Goal: Information Seeking & Learning: Learn about a topic

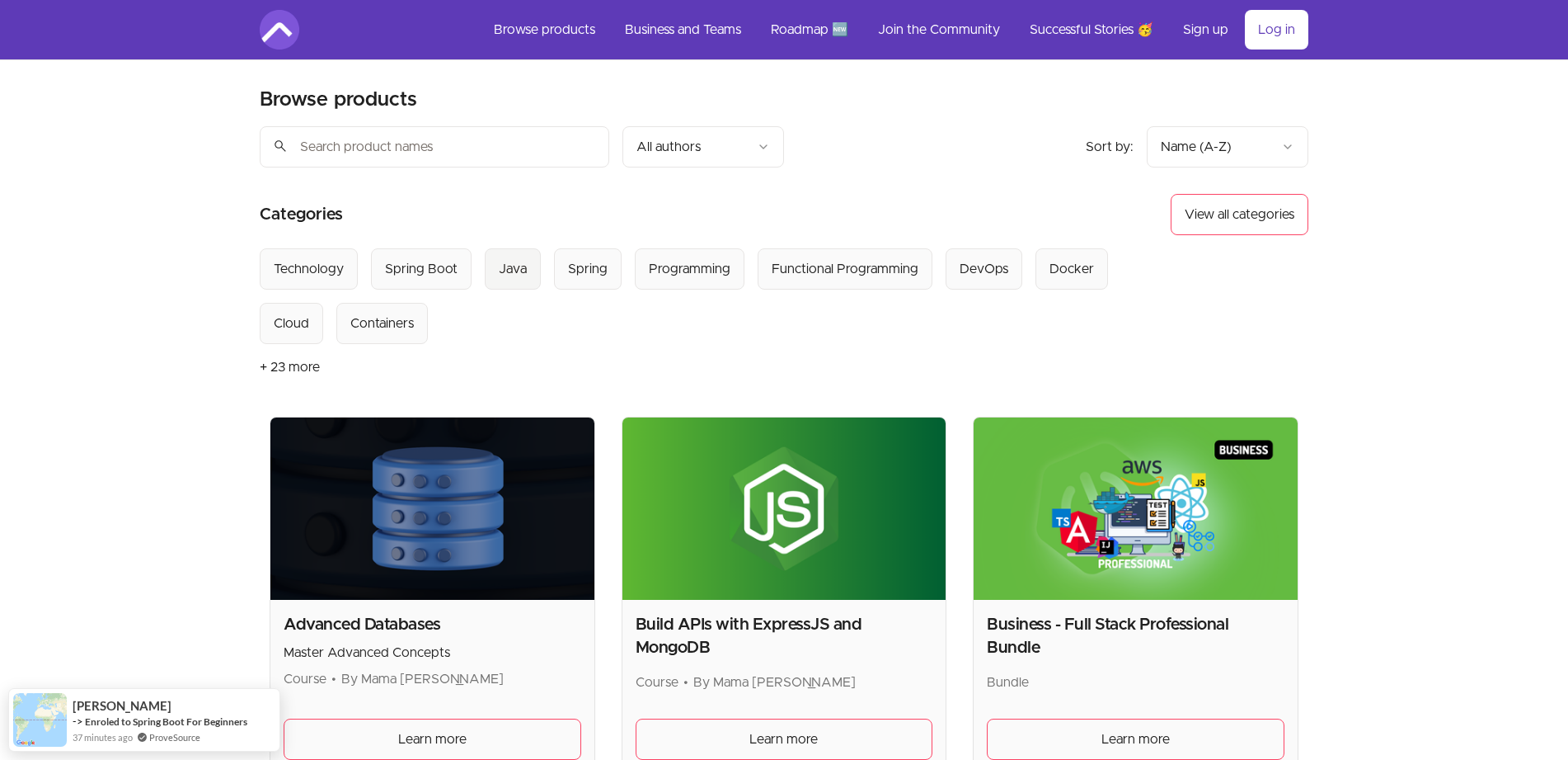
click at [506, 264] on div "Java" at bounding box center [512, 268] width 28 height 20
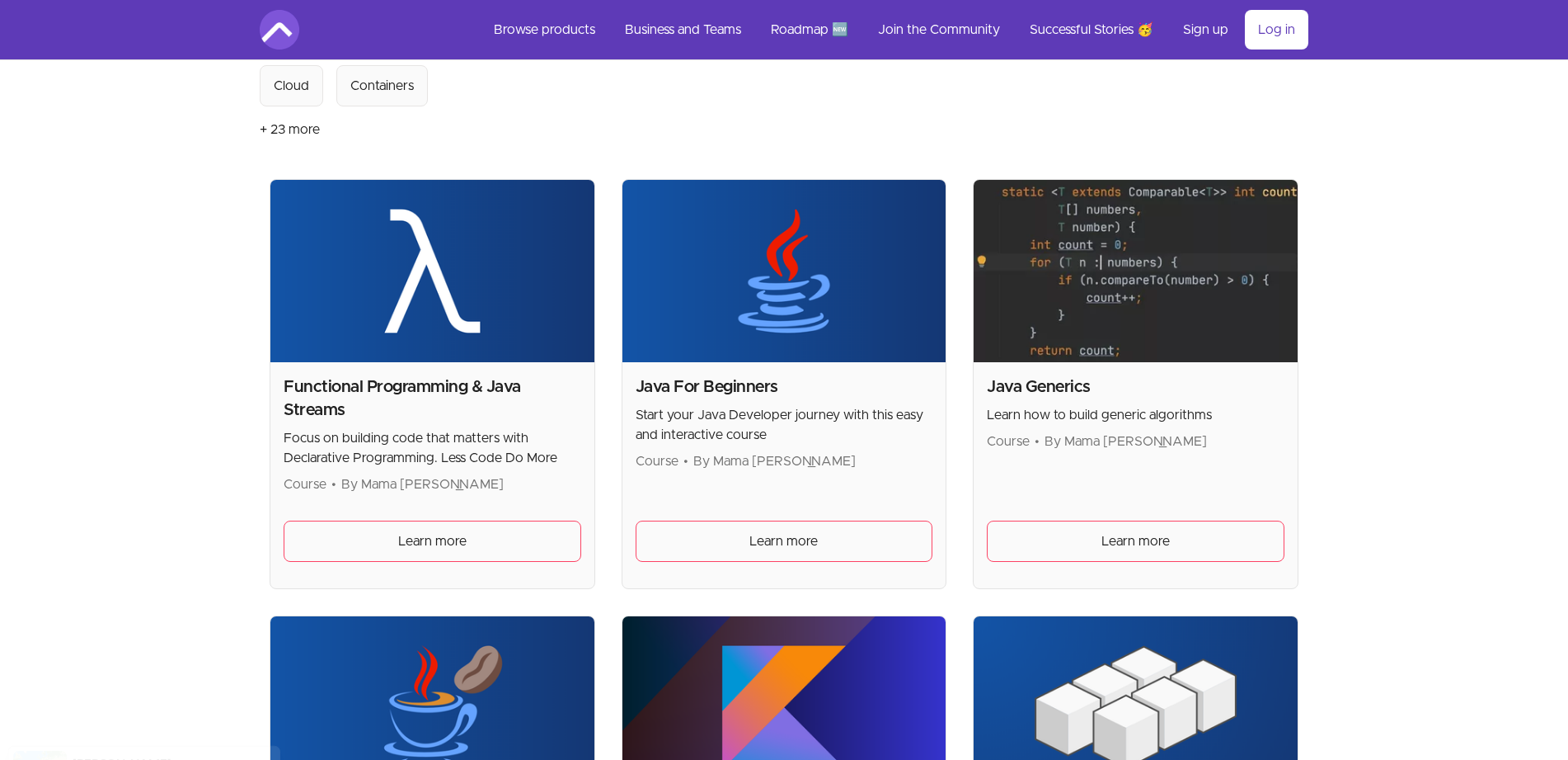
scroll to position [240, 0]
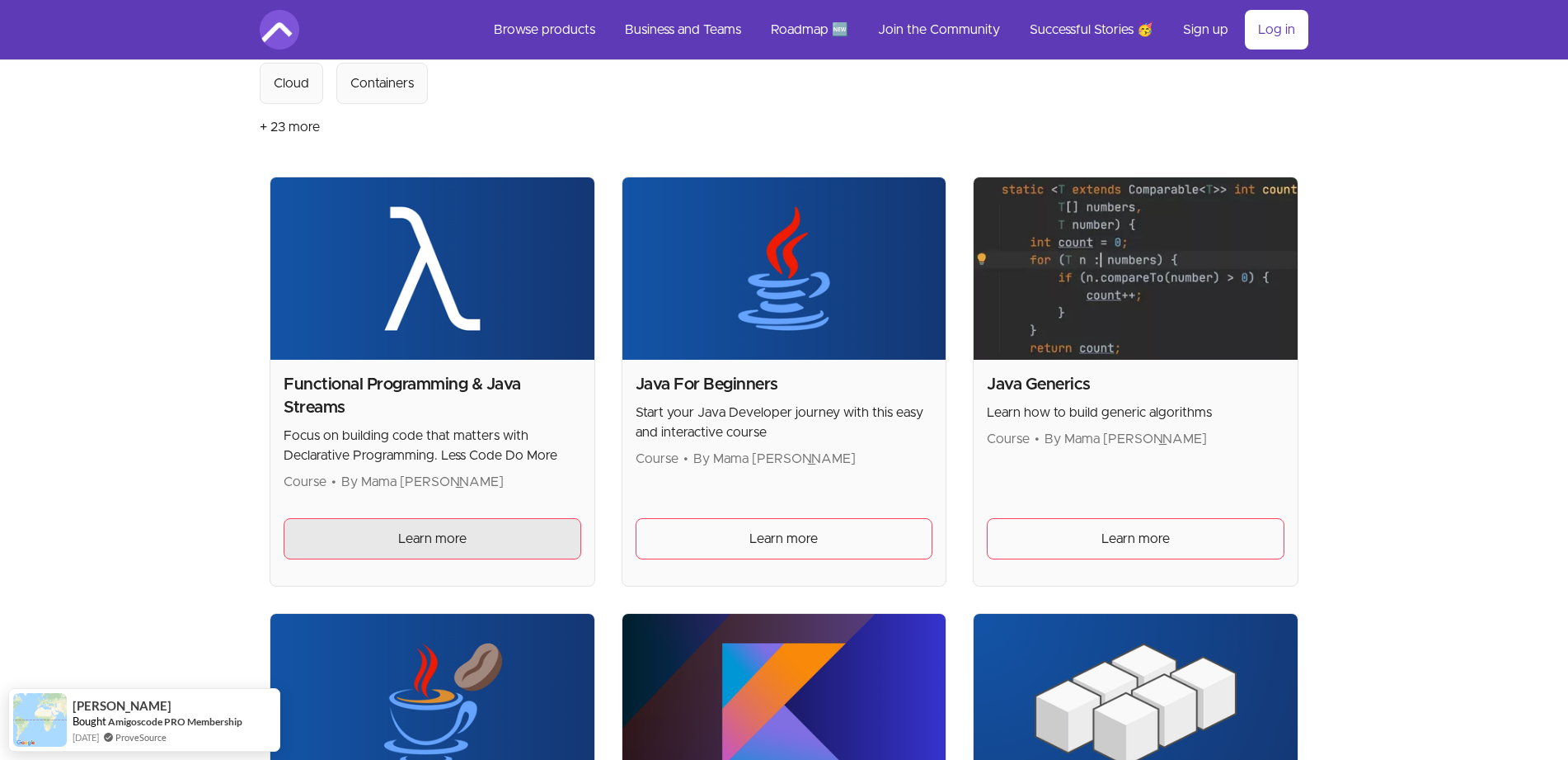
click at [413, 541] on span "Learn more" at bounding box center [432, 539] width 68 height 20
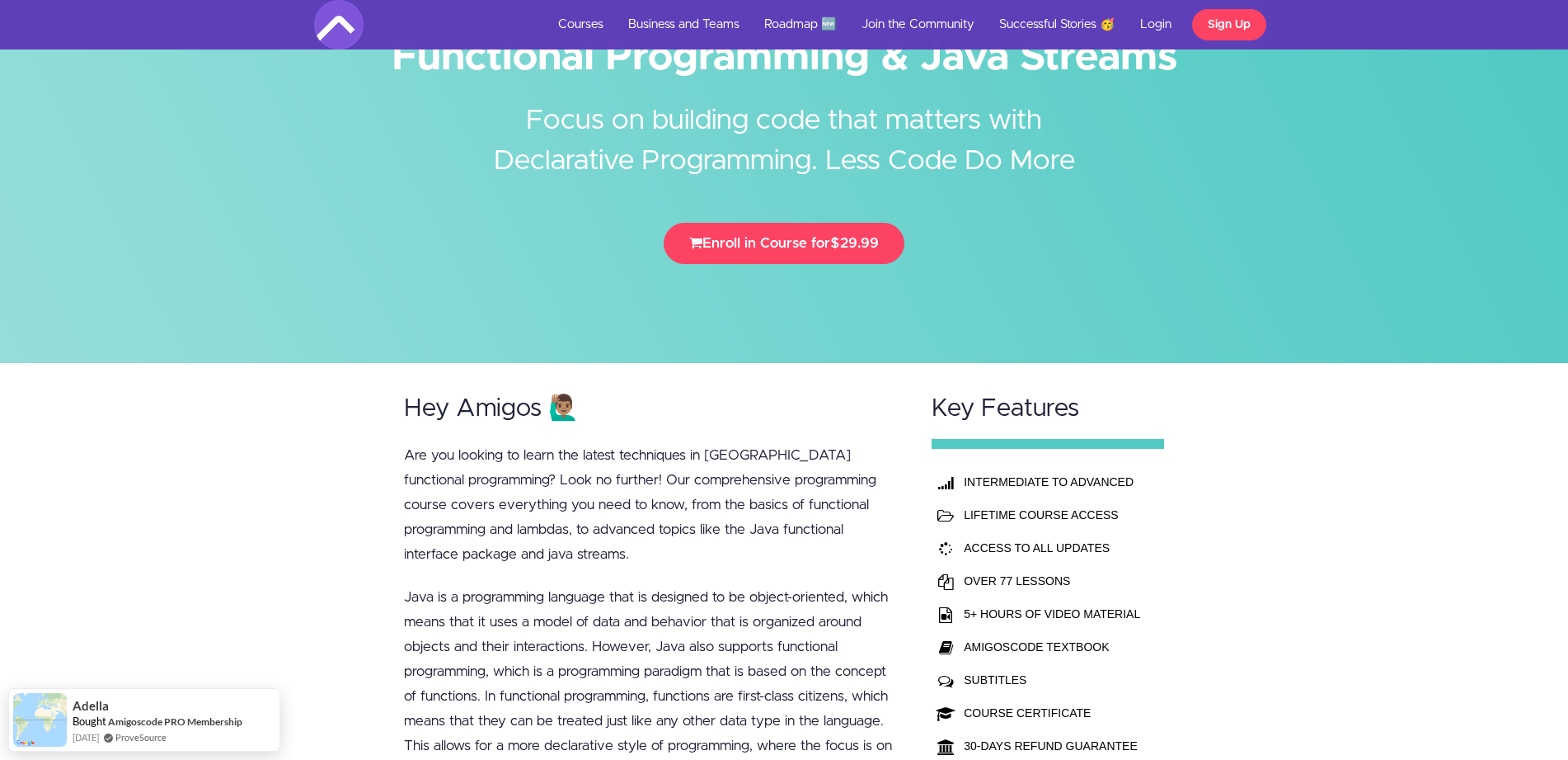
scroll to position [108, 0]
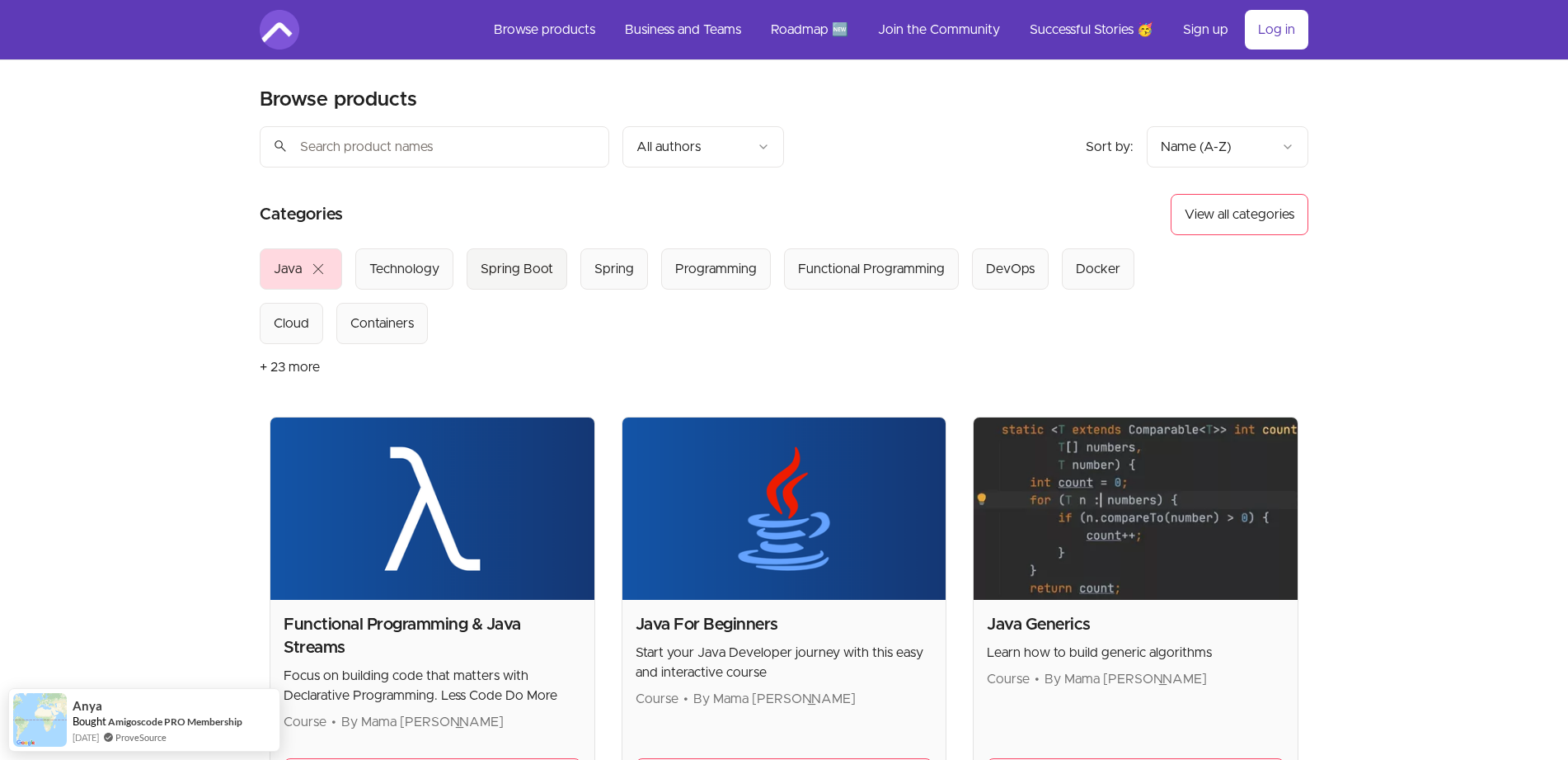
click at [520, 276] on div "Spring Boot" at bounding box center [517, 268] width 73 height 20
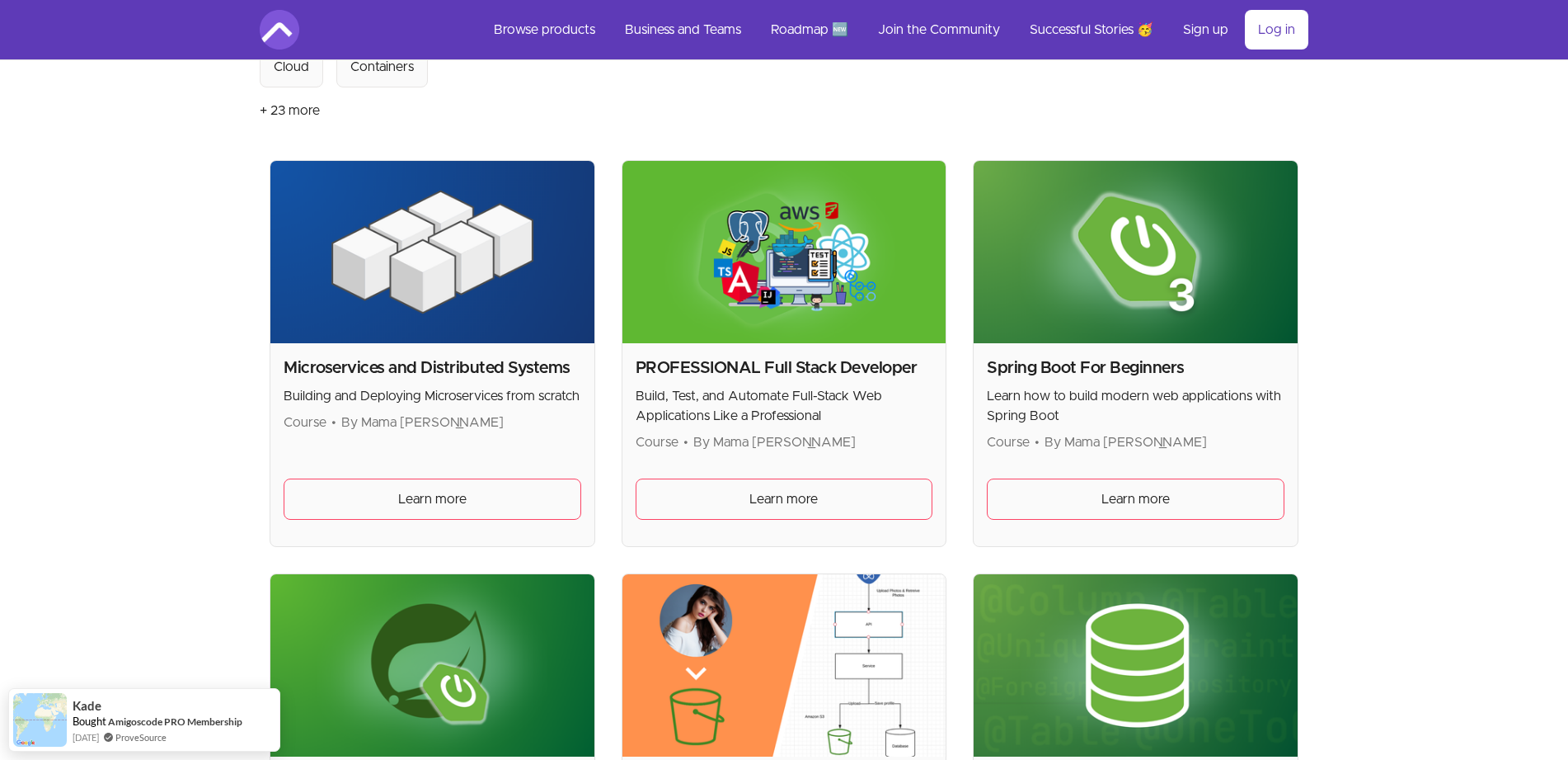
scroll to position [324, 0]
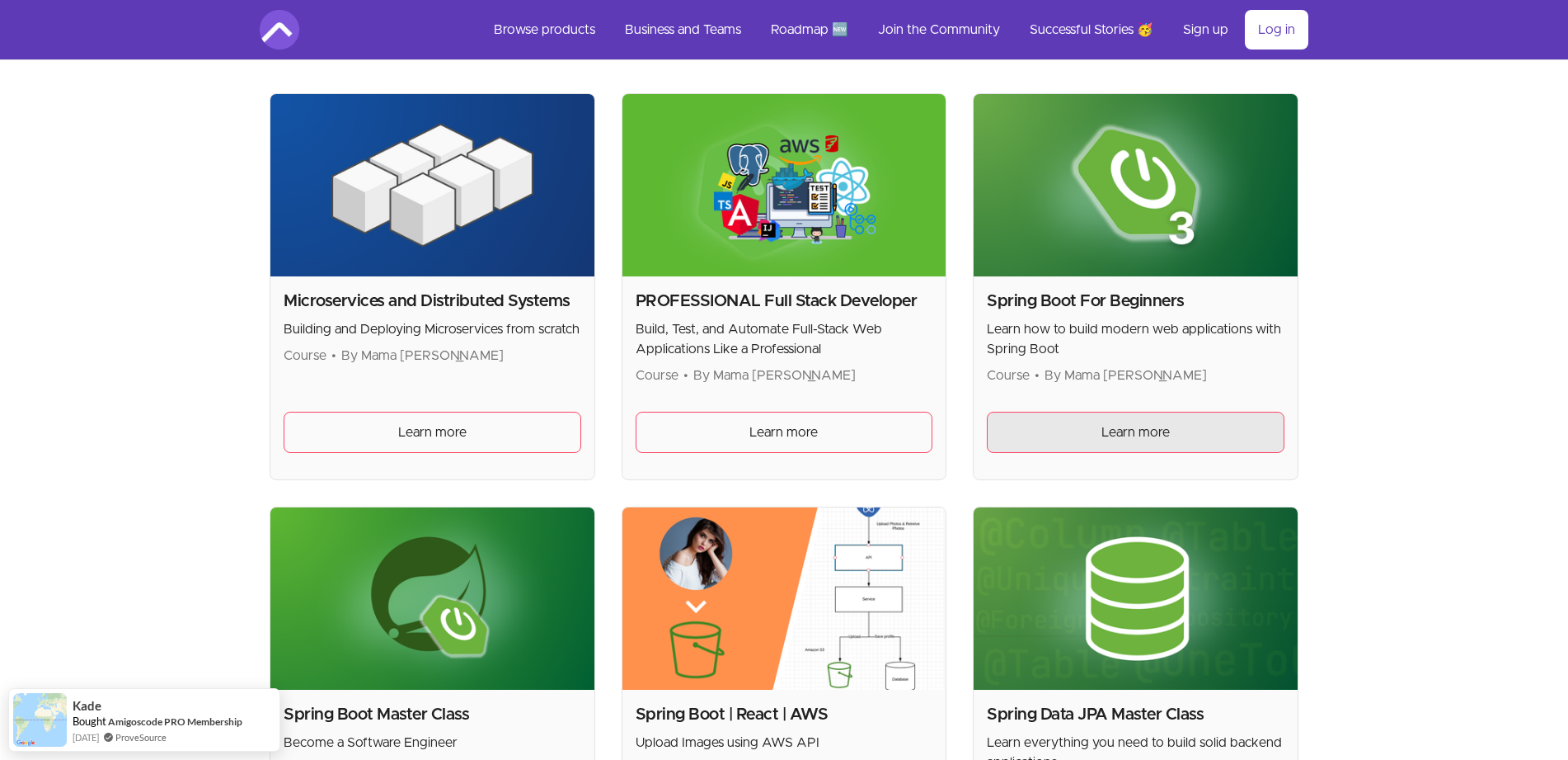
click at [1125, 426] on span "Learn more" at bounding box center [1135, 432] width 68 height 20
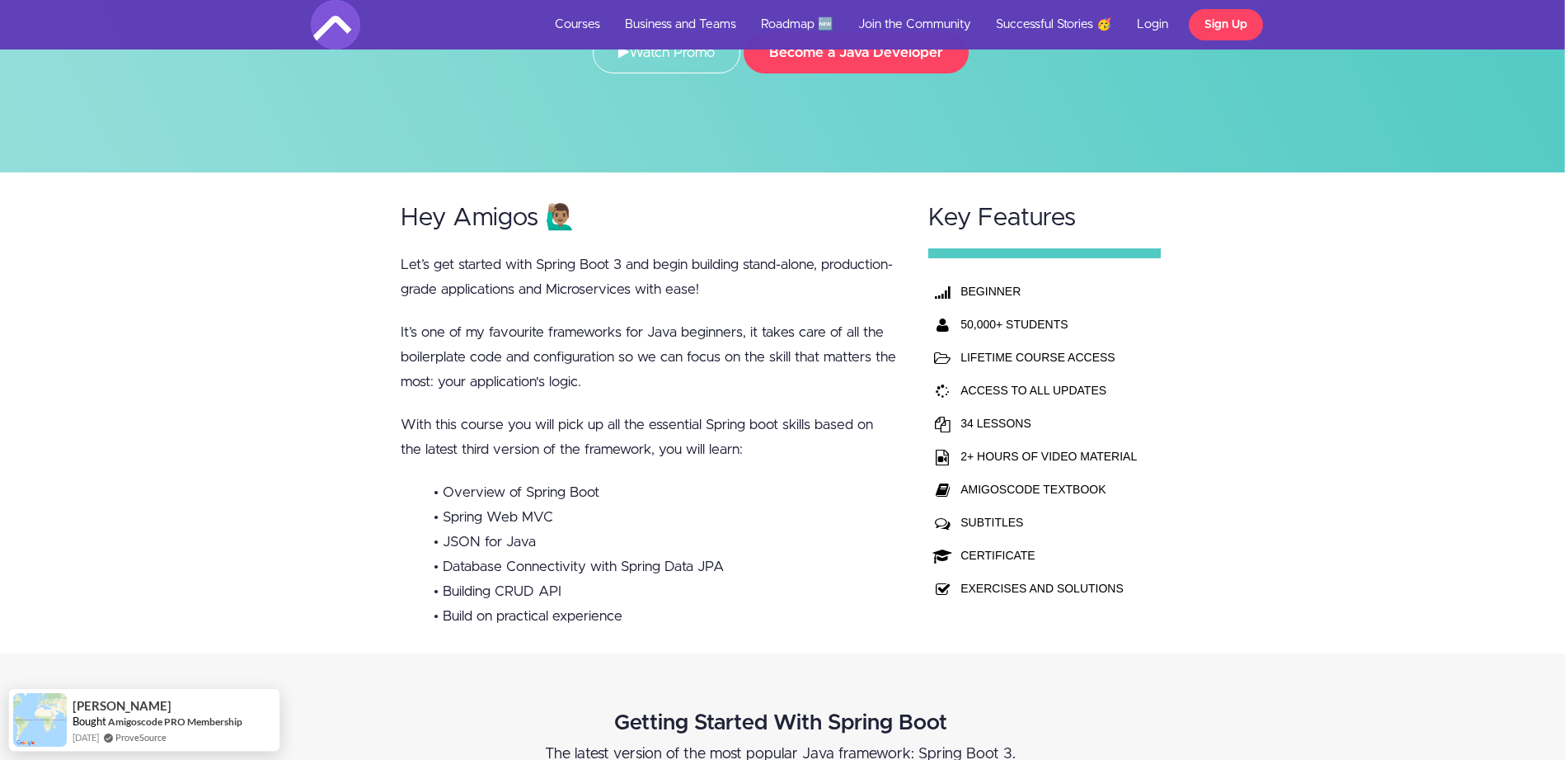
scroll to position [273, 3]
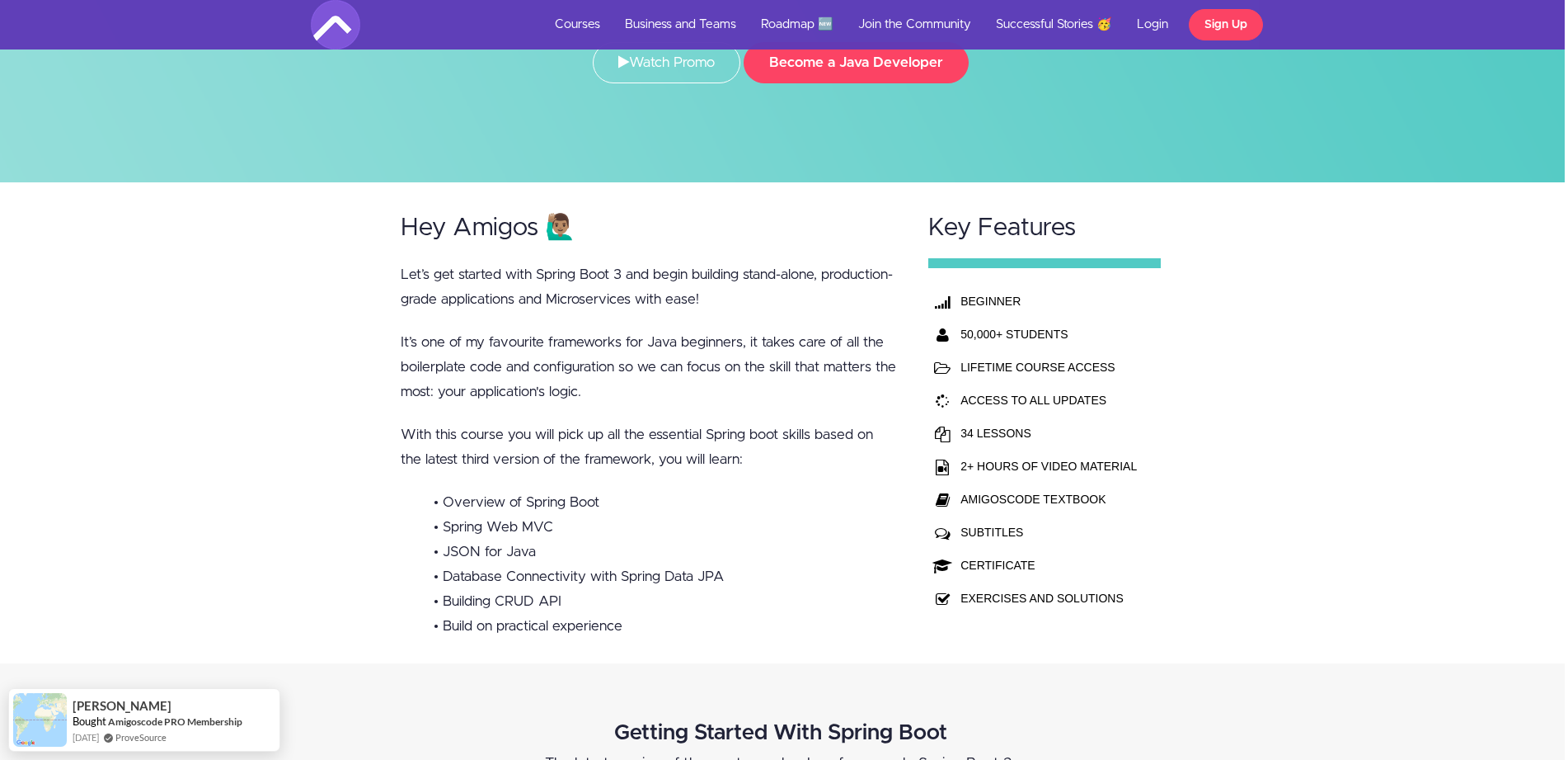
click at [766, 504] on li "• Overview of Spring Boot" at bounding box center [665, 501] width 464 height 25
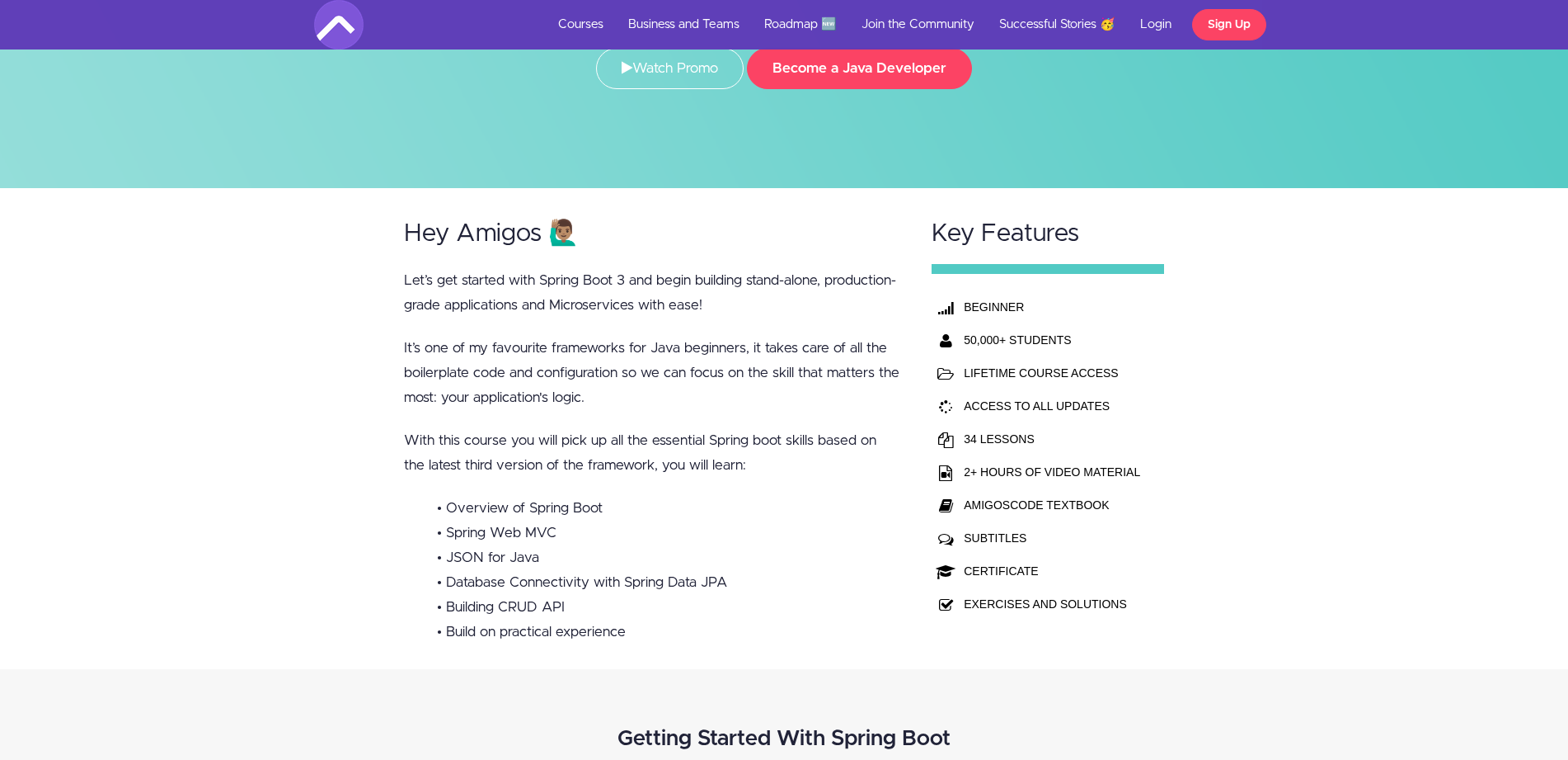
scroll to position [269, 0]
